Goal: Find specific page/section: Find specific page/section

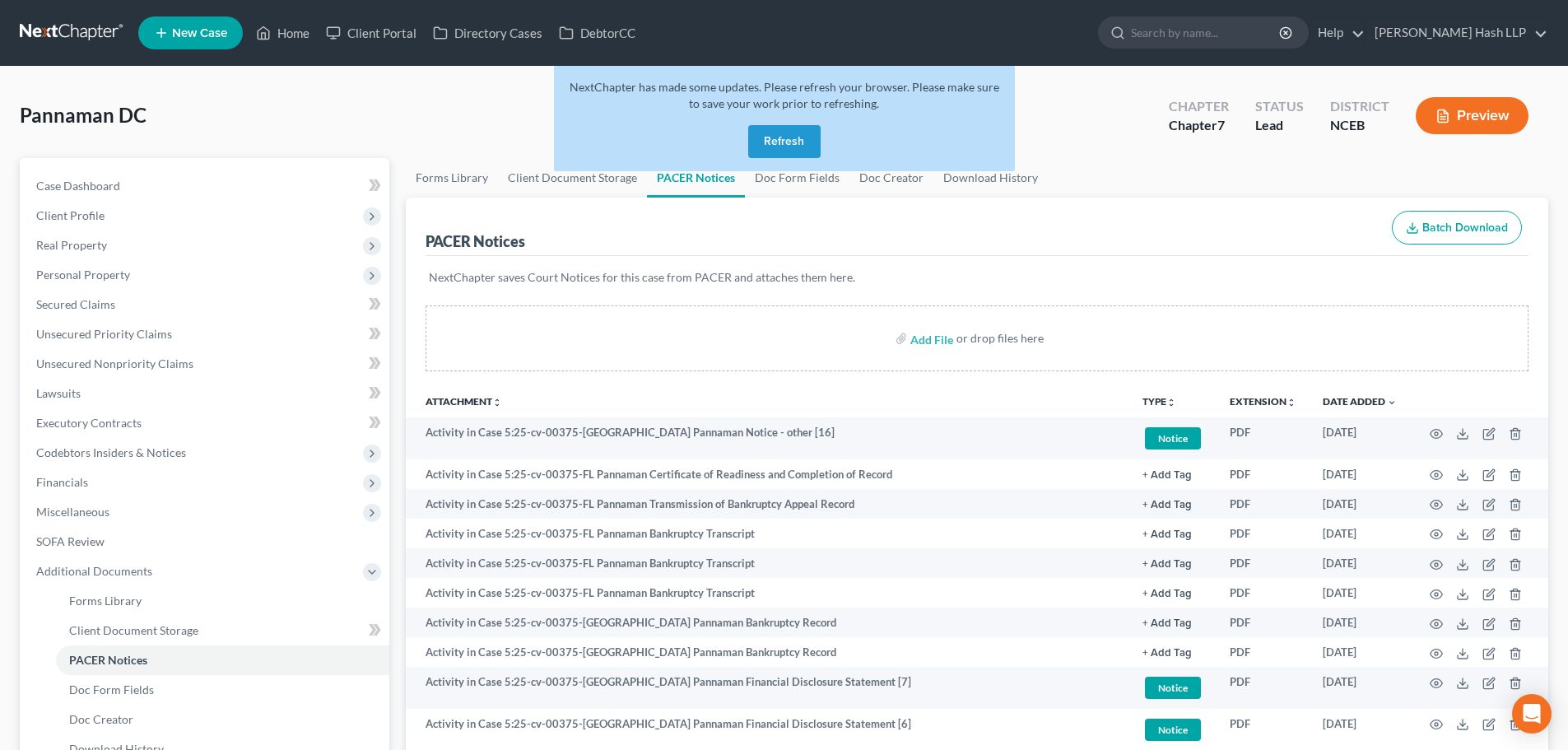
click at [774, 144] on button "Refresh" at bounding box center [784, 141] width 72 height 33
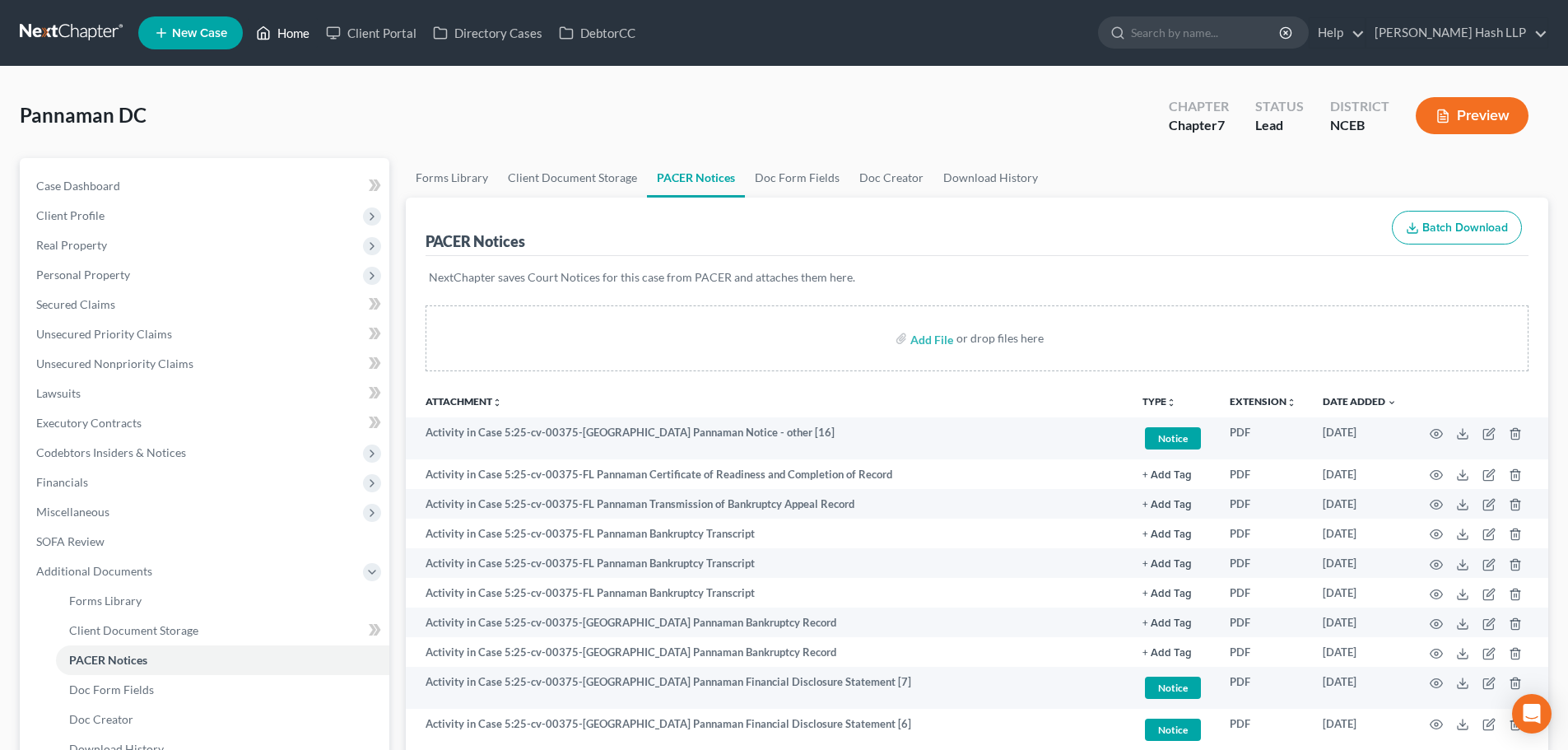
click at [293, 32] on link "Home" at bounding box center [283, 33] width 70 height 30
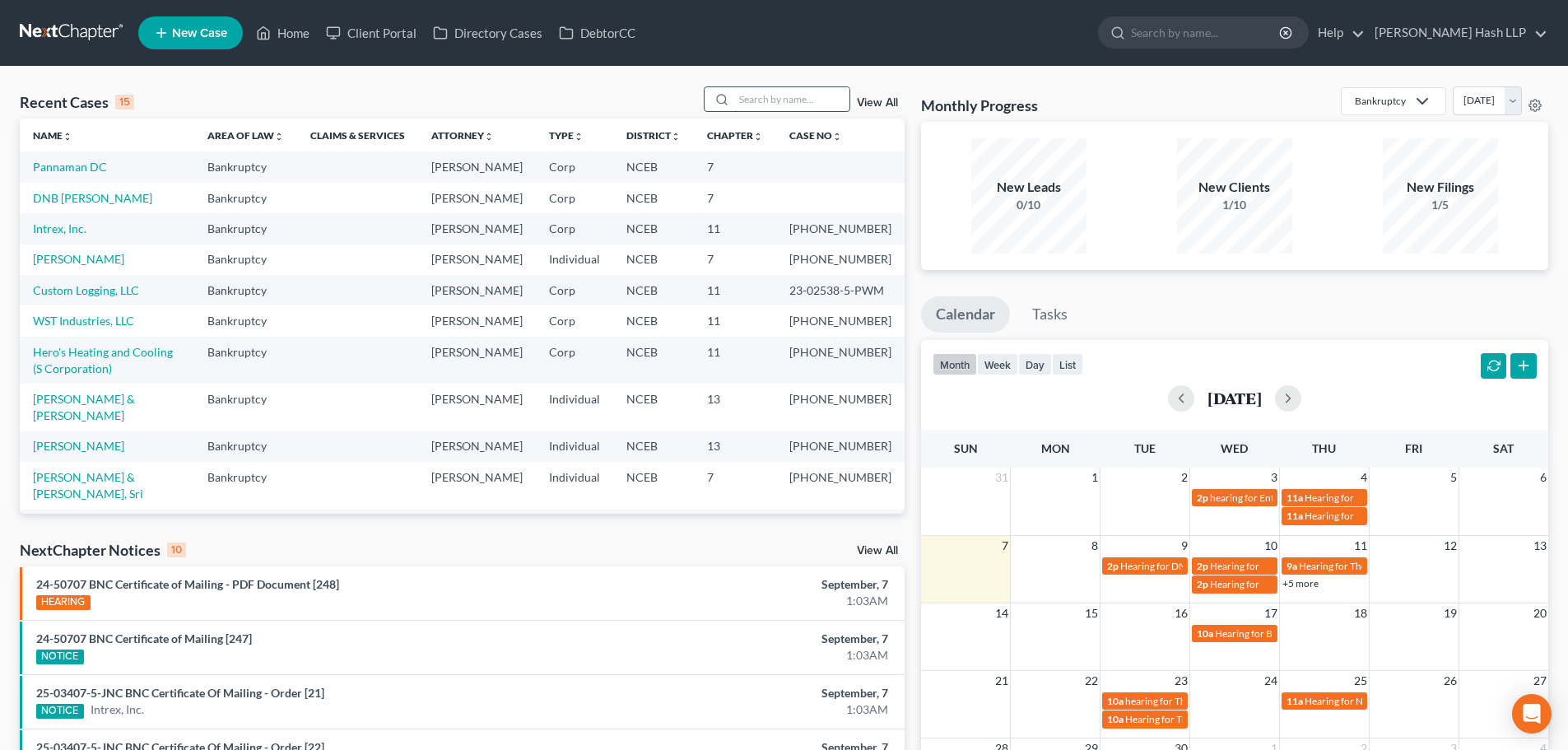
click at [740, 96] on input "search" at bounding box center [791, 99] width 116 height 24
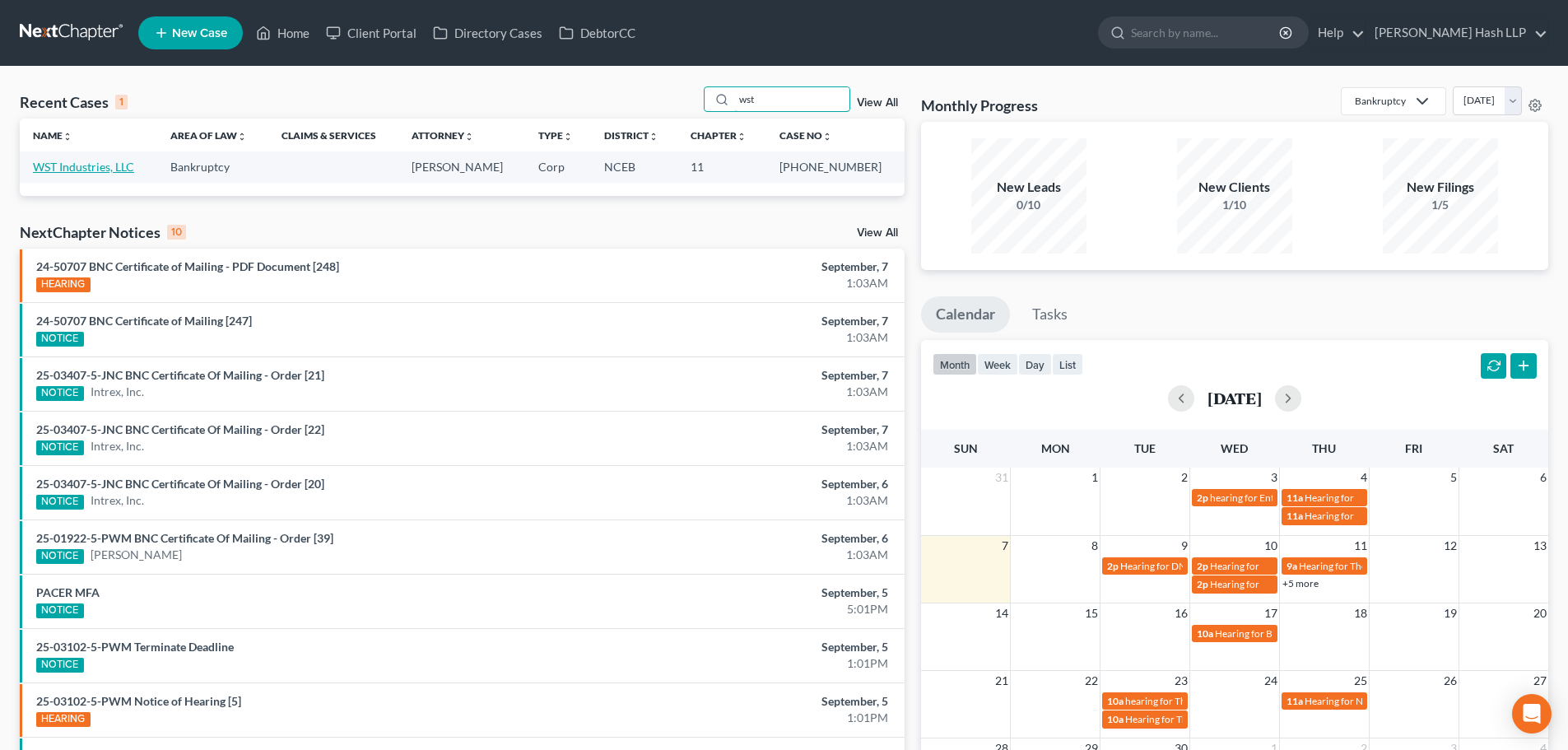
type input "wst"
click at [106, 164] on link "WST Industries, LLC" at bounding box center [83, 166] width 101 height 14
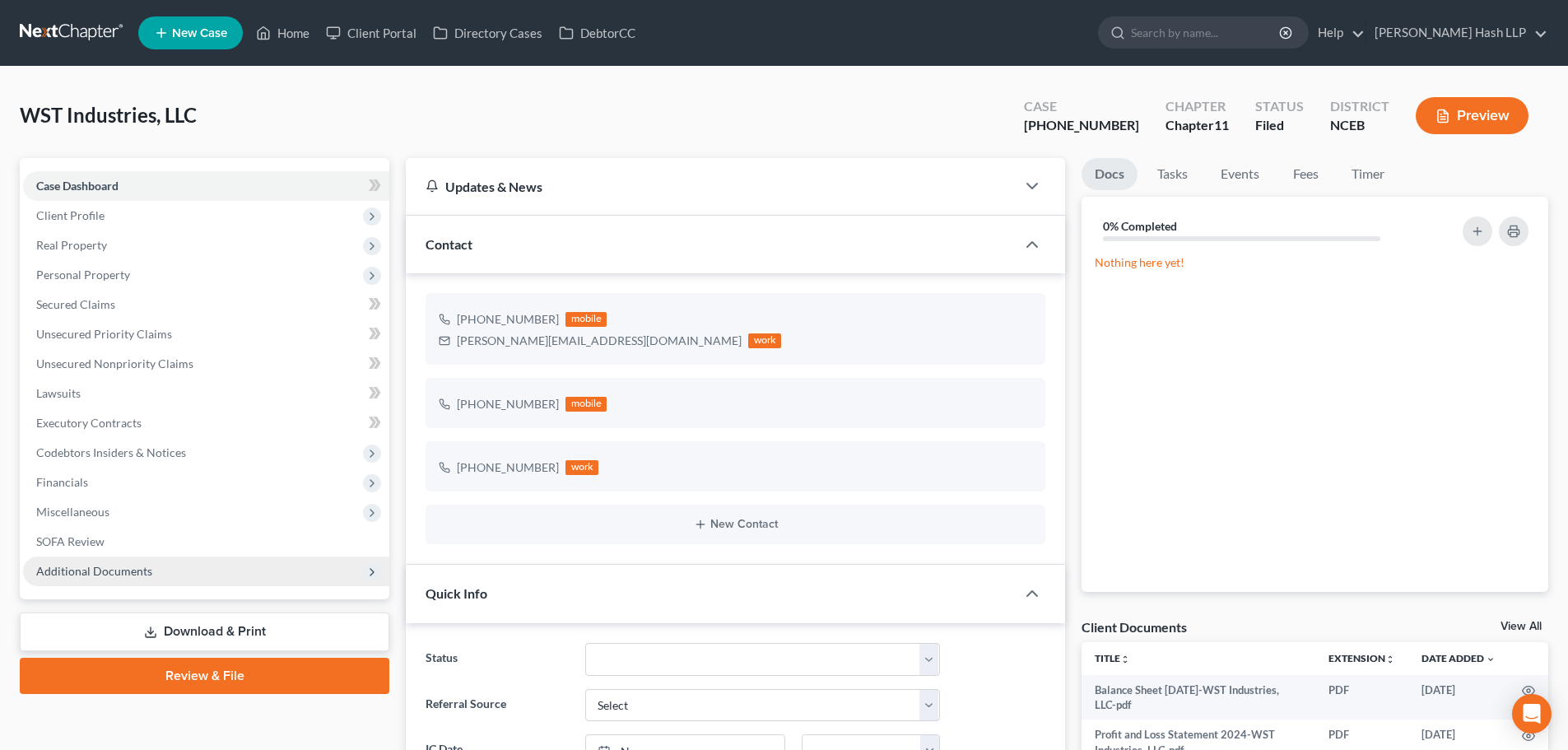
click at [142, 567] on span "Additional Documents" at bounding box center [94, 571] width 116 height 14
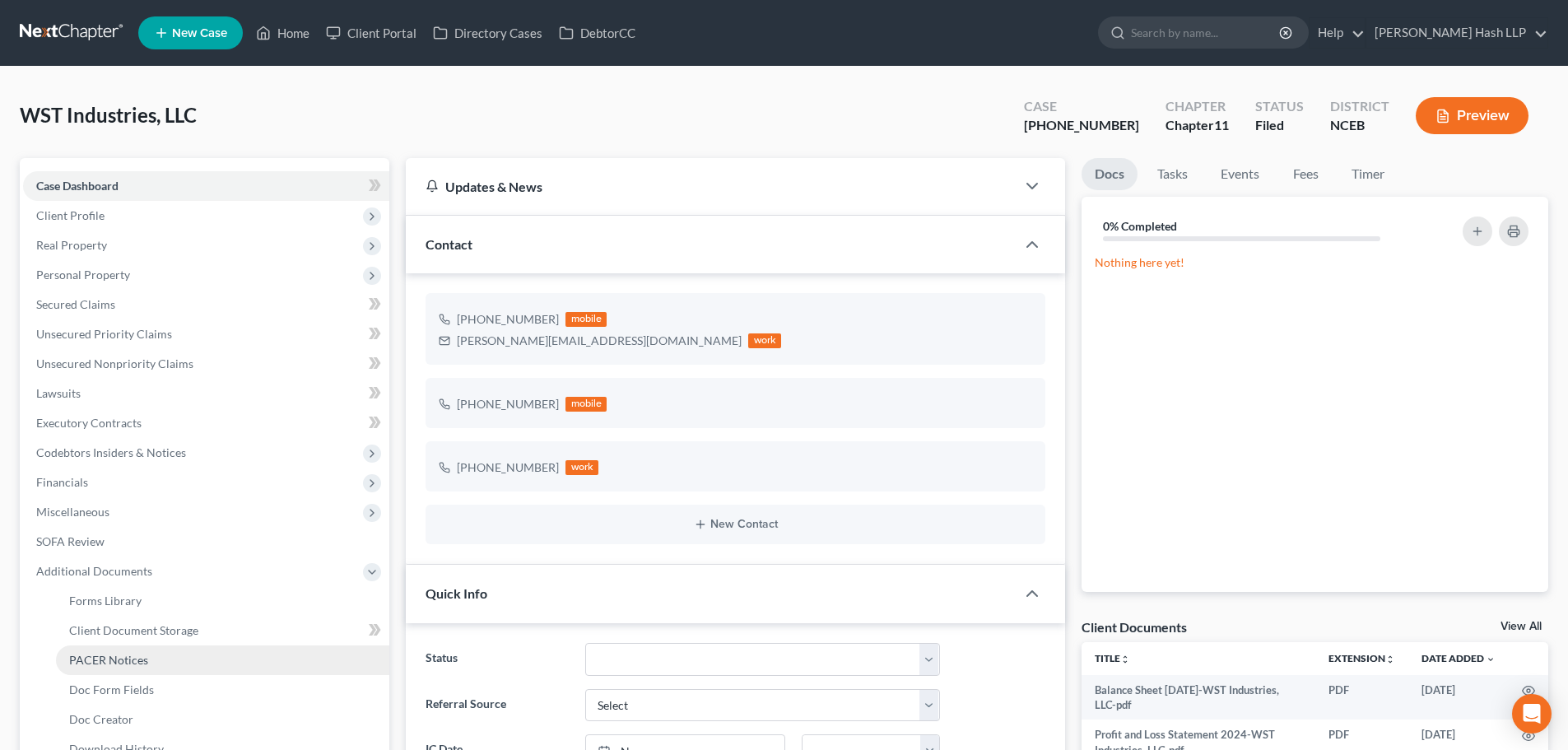
click at [125, 659] on span "PACER Notices" at bounding box center [109, 660] width 79 height 14
